Goal: Task Accomplishment & Management: Use online tool/utility

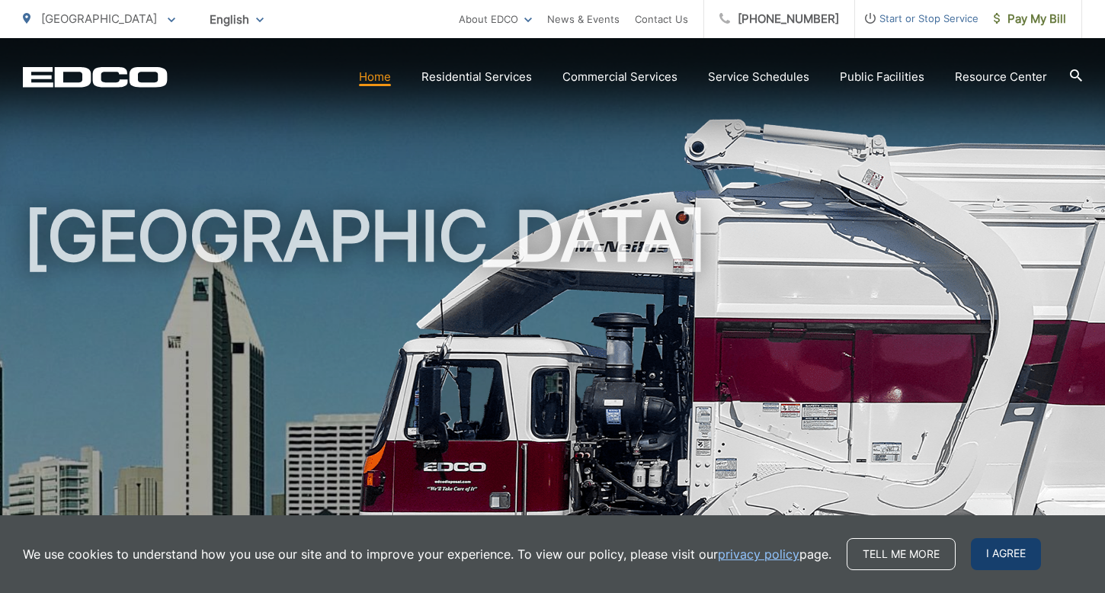
click at [998, 546] on span "I agree" at bounding box center [1006, 554] width 70 height 32
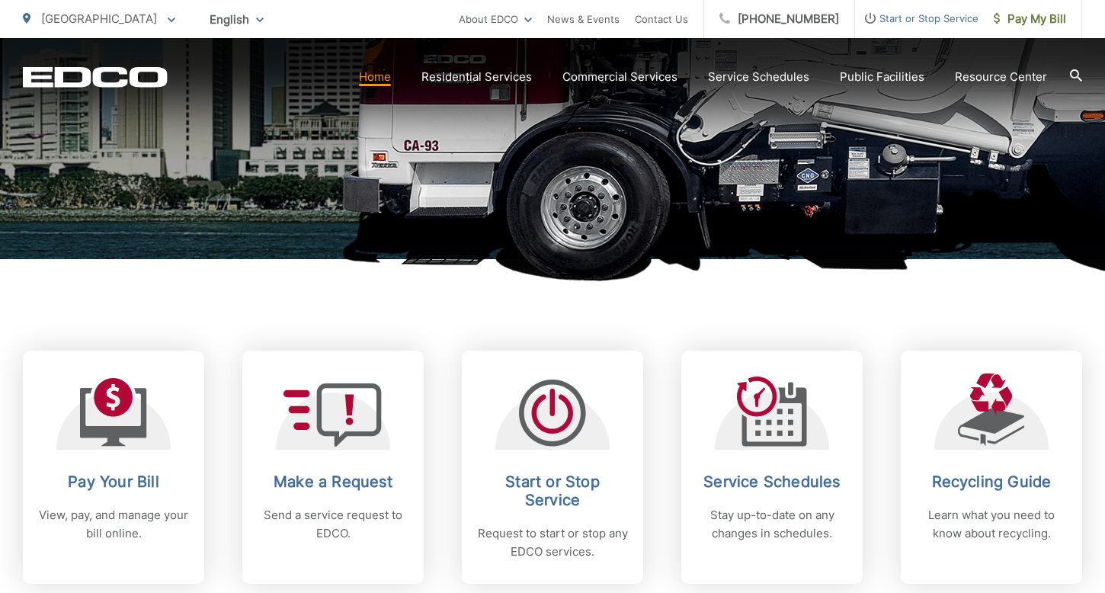
scroll to position [485, 0]
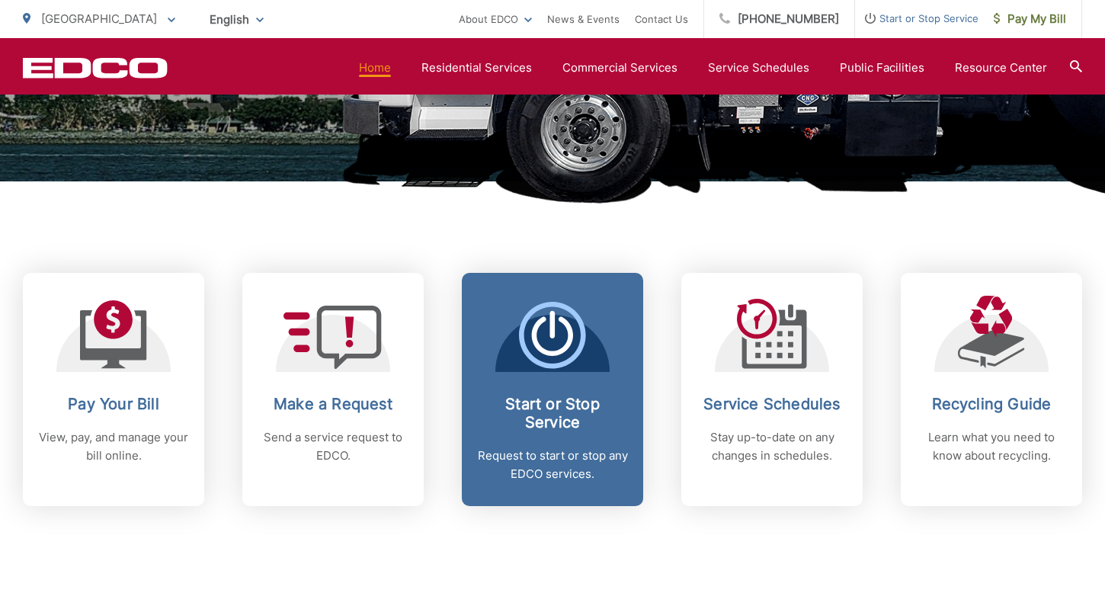
click at [553, 368] on icon at bounding box center [552, 335] width 67 height 67
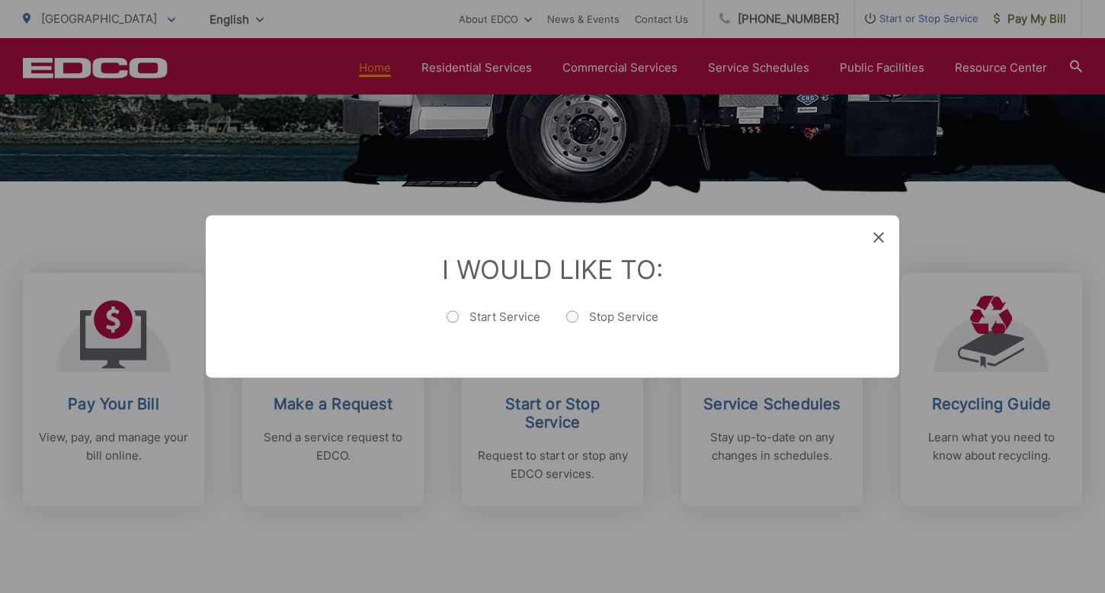
click at [487, 322] on label "Start Service" at bounding box center [493, 324] width 94 height 30
radio input "true"
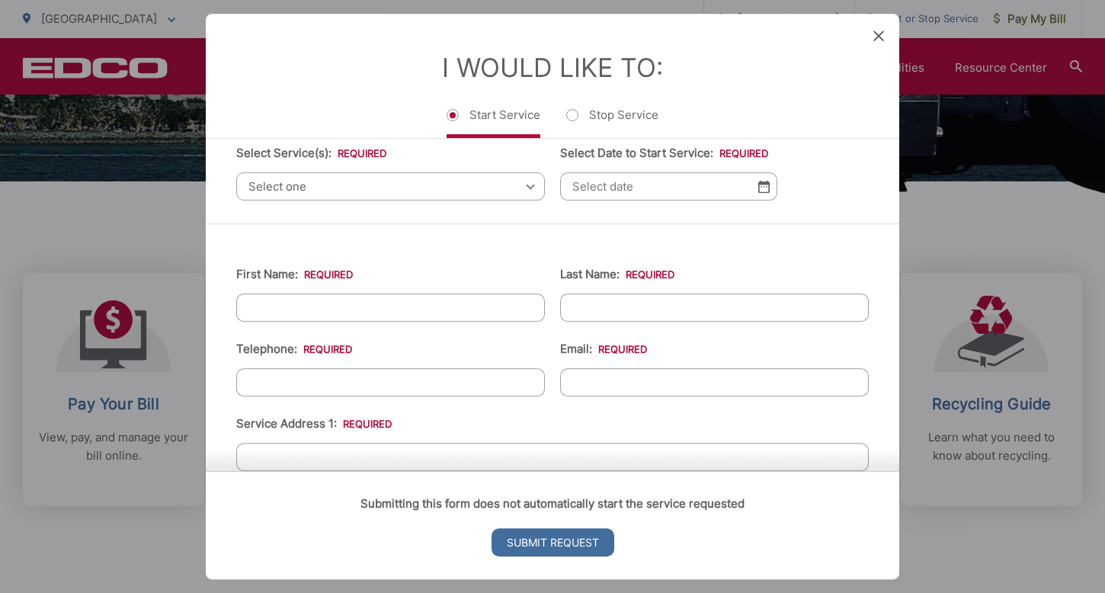
scroll to position [0, 0]
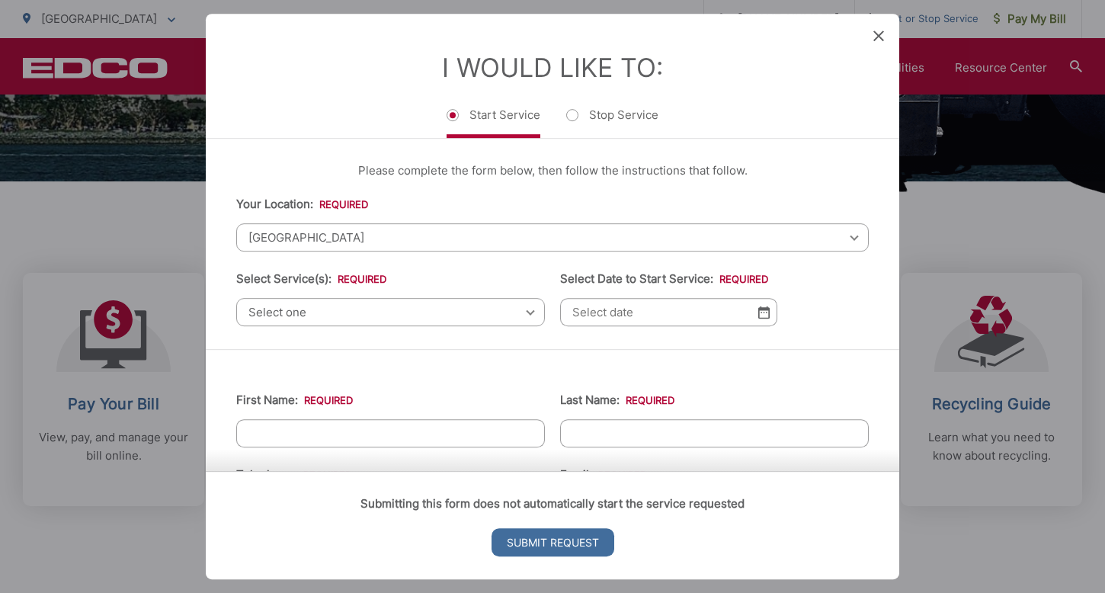
click at [875, 33] on icon at bounding box center [878, 35] width 11 height 11
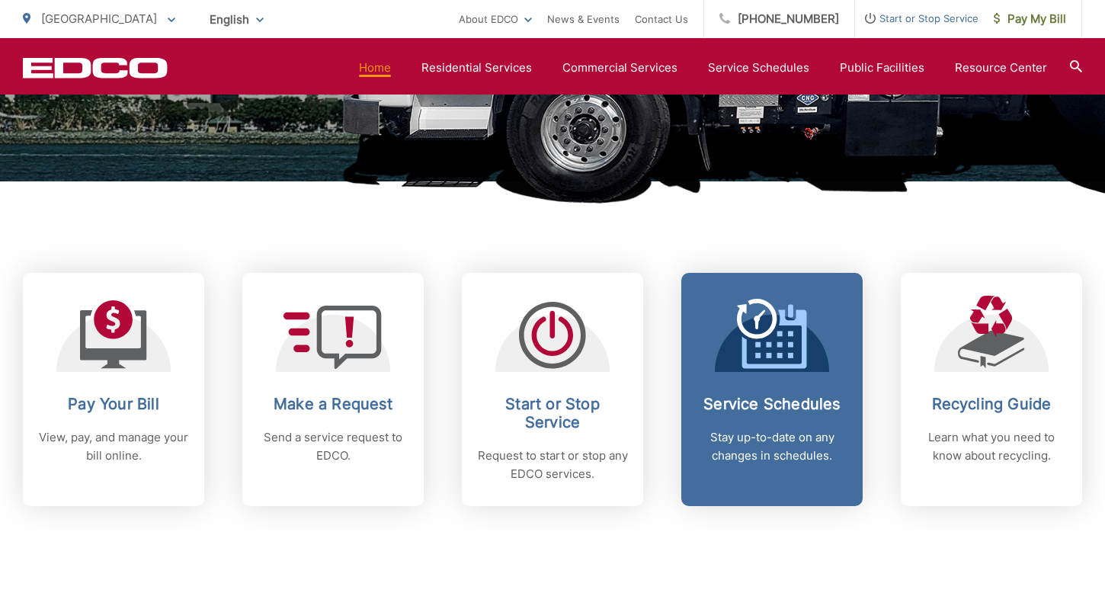
scroll to position [481, 0]
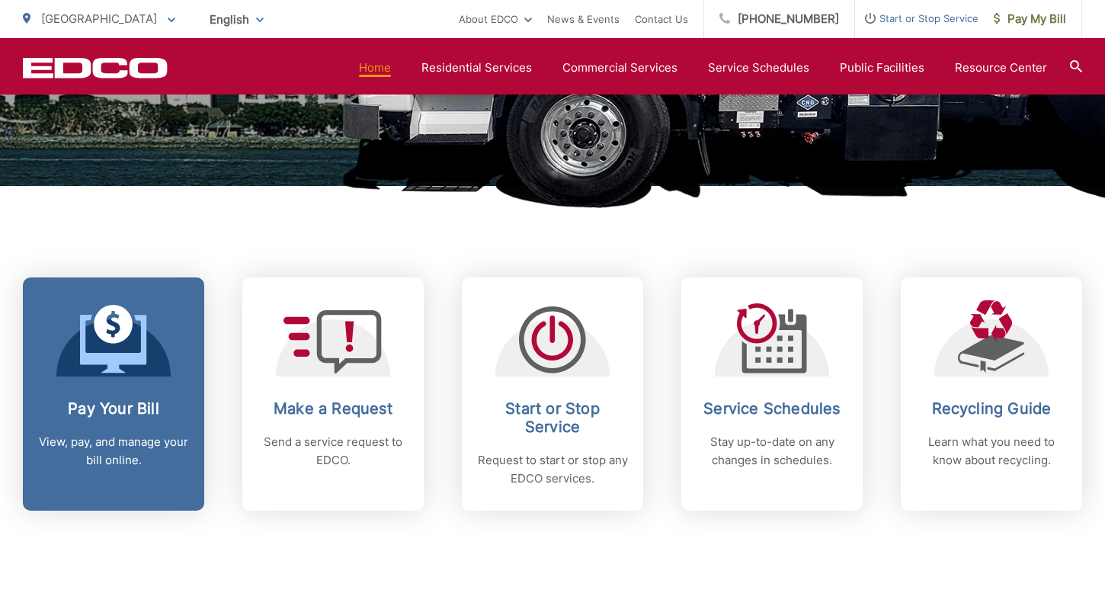
click at [97, 463] on p "View, pay, and manage your bill online." at bounding box center [113, 451] width 151 height 37
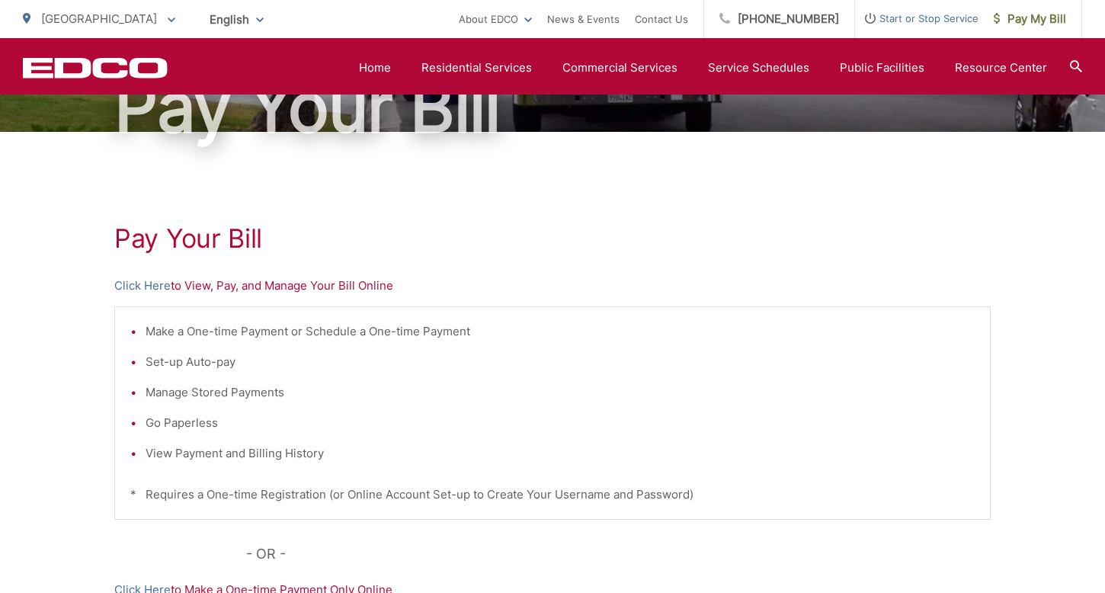
scroll to position [174, 0]
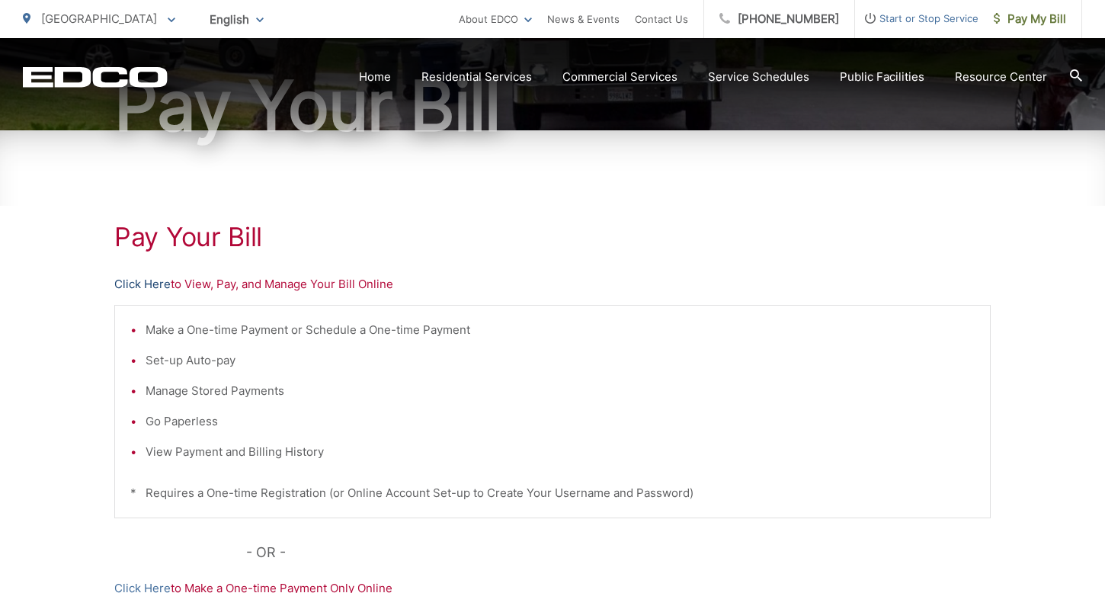
click at [146, 287] on link "Click Here" at bounding box center [142, 284] width 56 height 18
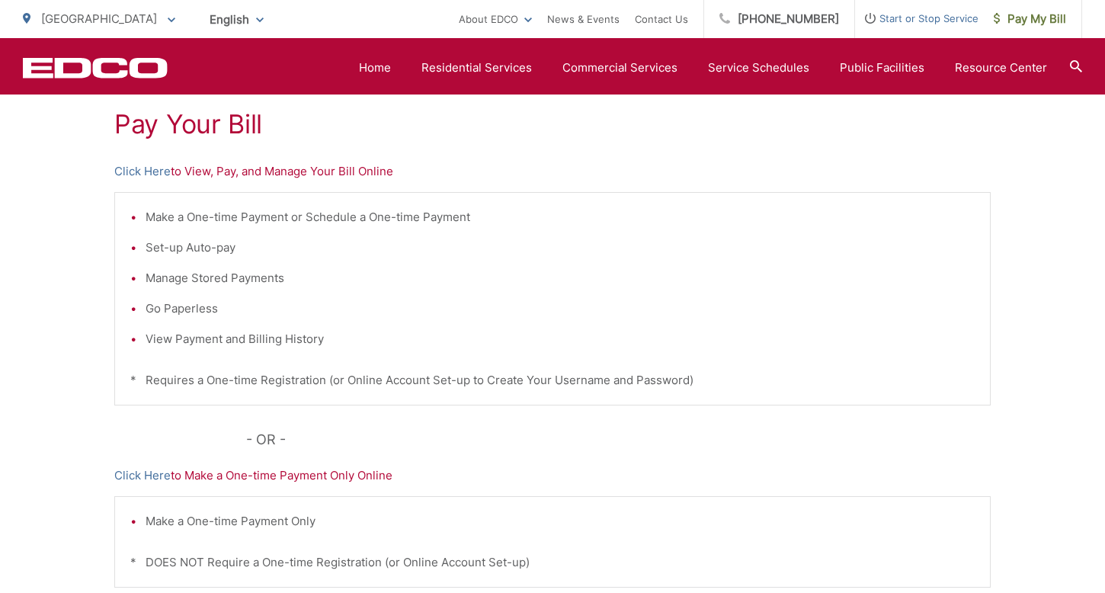
scroll to position [280, 0]
